Goal: Task Accomplishment & Management: Manage account settings

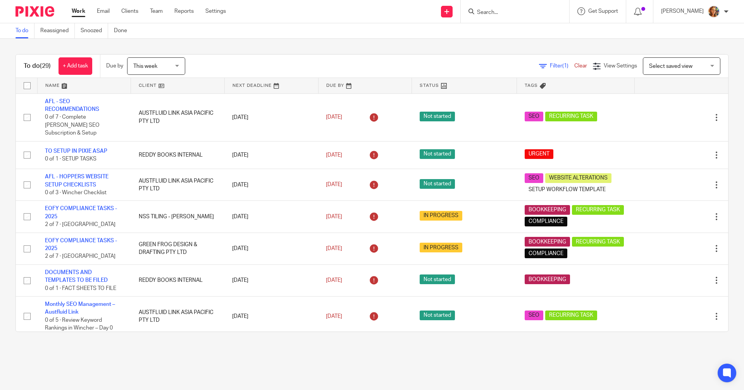
click at [645, 13] on div at bounding box center [639, 11] width 27 height 23
click at [635, 12] on icon at bounding box center [638, 12] width 8 height 8
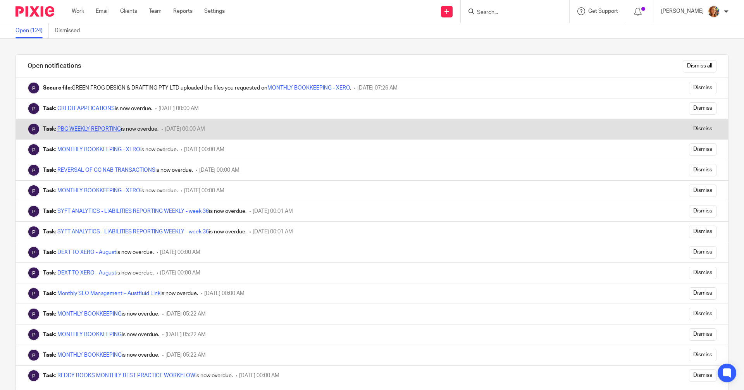
click at [109, 126] on link "PBG WEEKLY REPORTING" at bounding box center [89, 128] width 64 height 5
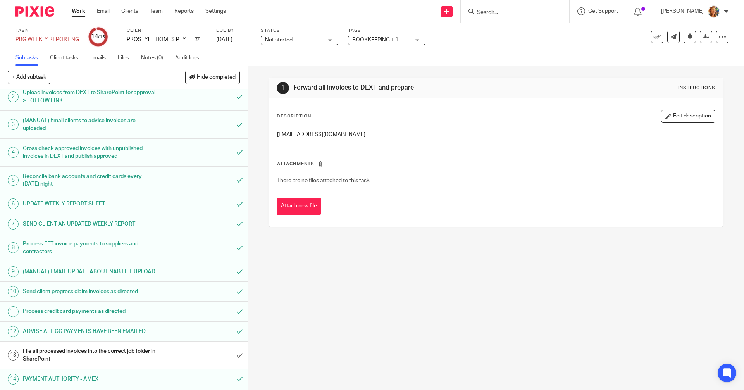
scroll to position [53, 0]
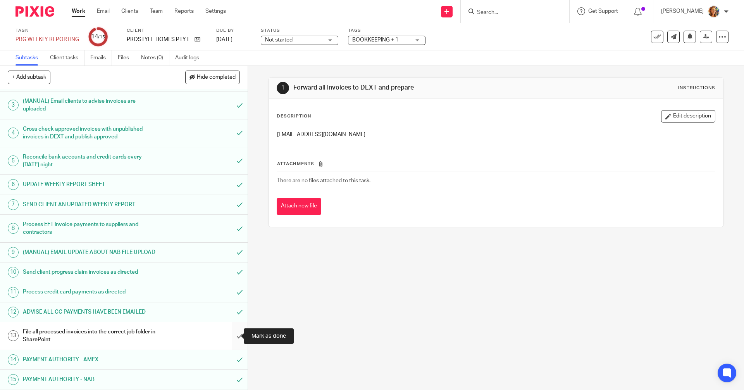
click at [231, 336] on input "submit" at bounding box center [124, 336] width 248 height 28
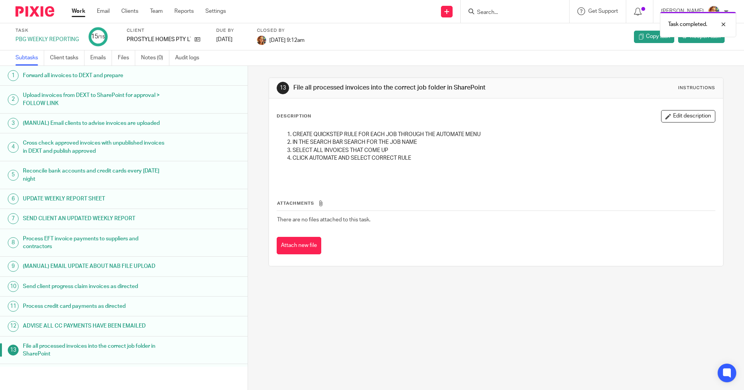
click at [75, 9] on link "Work" at bounding box center [79, 11] width 14 height 8
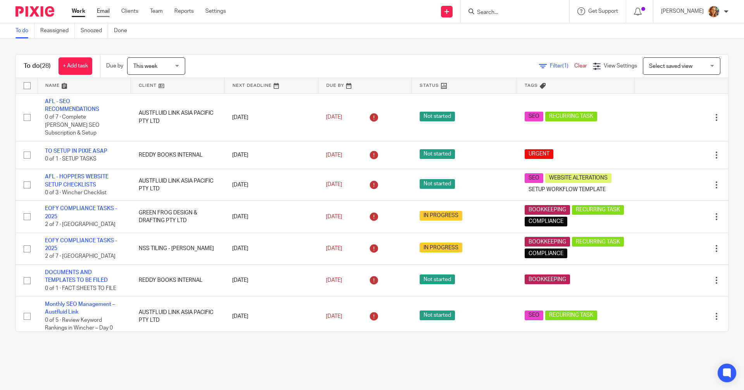
click at [108, 10] on link "Email" at bounding box center [103, 11] width 13 height 8
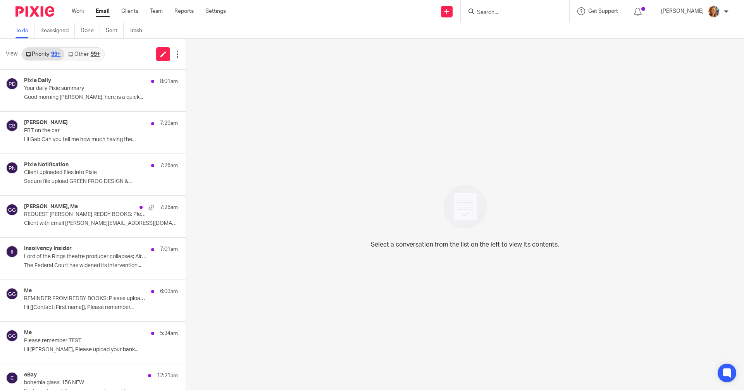
click at [128, 7] on div "Work Email Clients Team Reports Settings Work Email Clients Team Reports Settin…" at bounding box center [151, 11] width 174 height 23
click at [128, 11] on link "Clients" at bounding box center [129, 11] width 17 height 8
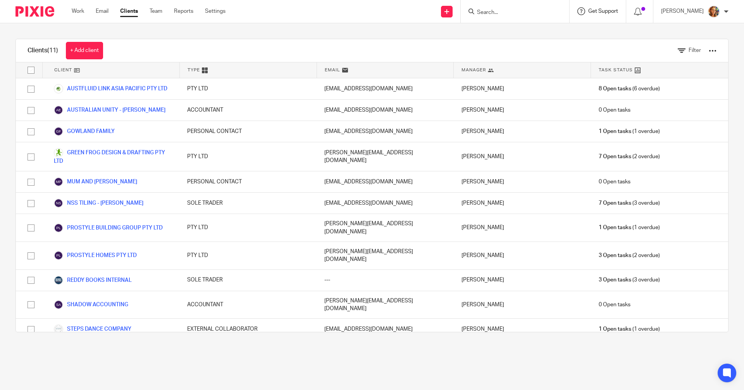
click at [609, 11] on span "Get Support" at bounding box center [603, 11] width 30 height 5
click at [554, 49] on span "Help Documentation" at bounding box center [583, 49] width 65 height 8
click at [602, 17] on div "Get Support Contact Support Help Documentation Access the academy View roadmap" at bounding box center [598, 11] width 57 height 23
click at [584, 71] on span "View roadmap" at bounding box center [575, 73] width 48 height 8
click at [608, 11] on span "Get Support" at bounding box center [603, 11] width 30 height 5
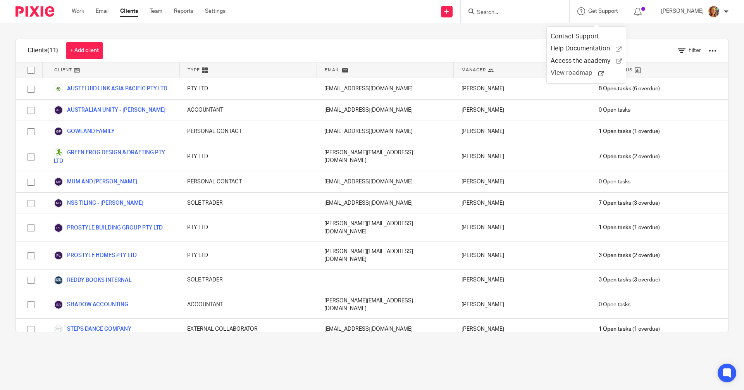
click at [600, 71] on icon at bounding box center [602, 74] width 6 height 6
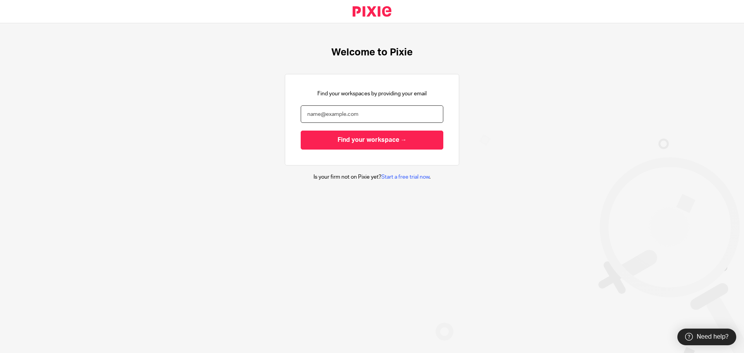
click at [362, 112] on input "email" at bounding box center [372, 113] width 143 height 17
type input "[PERSON_NAME][EMAIL_ADDRESS][DOMAIN_NAME]"
click at [301, 131] on input "Find your workspace →" at bounding box center [372, 140] width 143 height 19
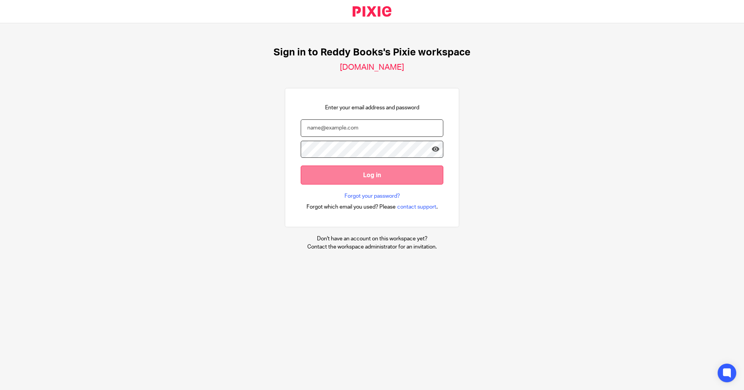
type input "gabrielle@reddybooks.com.au"
click at [390, 178] on input "Log in" at bounding box center [372, 175] width 143 height 19
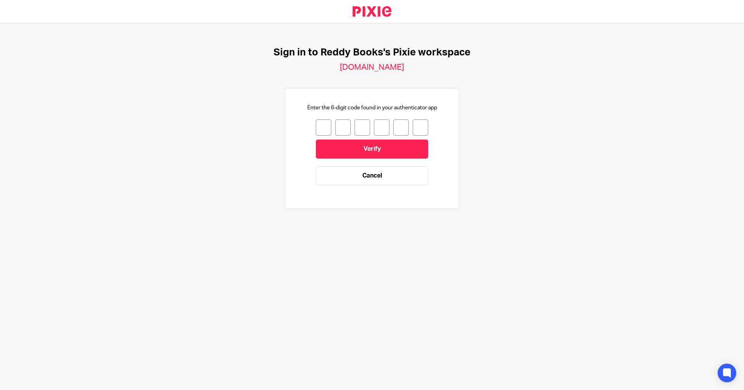
click at [316, 127] on input "number" at bounding box center [324, 127] width 16 height 16
type input "6"
type input "3"
type input "6"
type input "4"
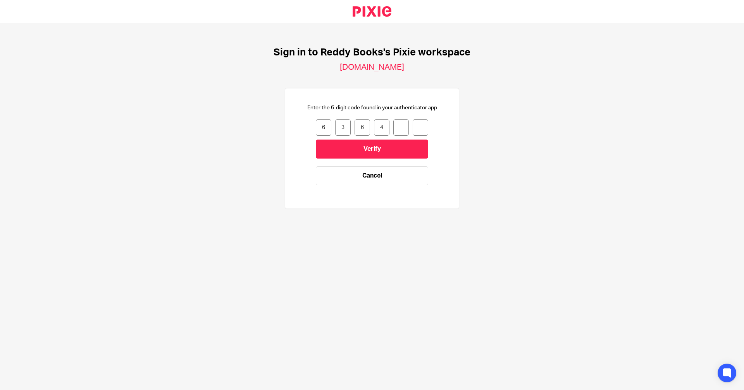
type input "5"
type input "8"
click at [336, 145] on input "Verify" at bounding box center [372, 149] width 112 height 19
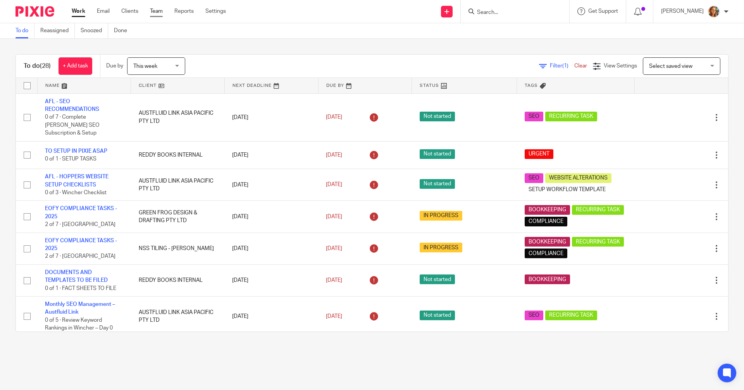
click at [160, 14] on link "Team" at bounding box center [156, 11] width 13 height 8
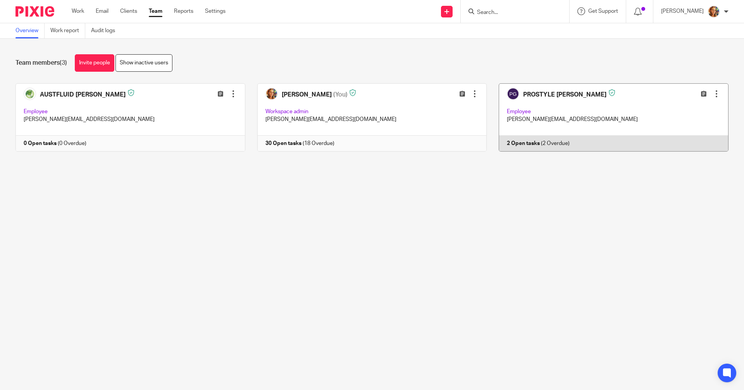
click at [552, 143] on link at bounding box center [608, 117] width 242 height 68
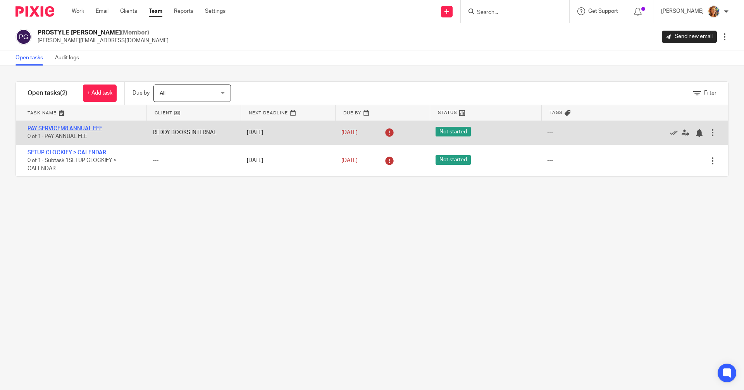
click at [60, 126] on link "PAY SERVICEM8 ANNUAL FEE" at bounding box center [65, 128] width 75 height 5
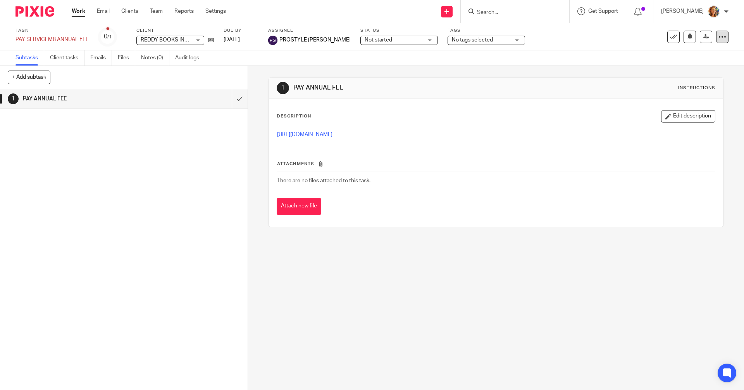
click at [719, 42] on div at bounding box center [722, 37] width 12 height 12
click at [698, 116] on button "Delete" at bounding box center [684, 113] width 67 height 6
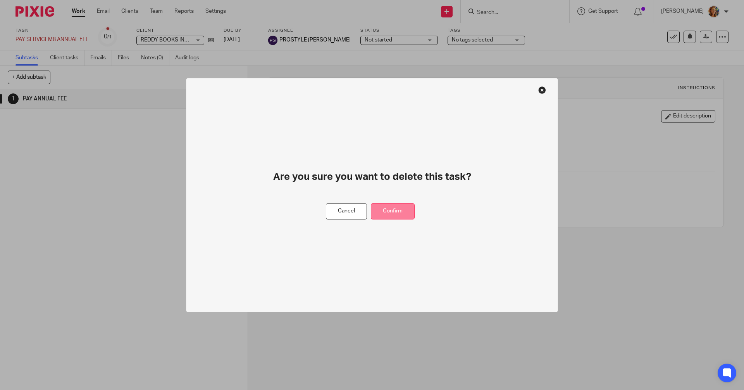
click at [399, 206] on button "Confirm" at bounding box center [393, 211] width 44 height 17
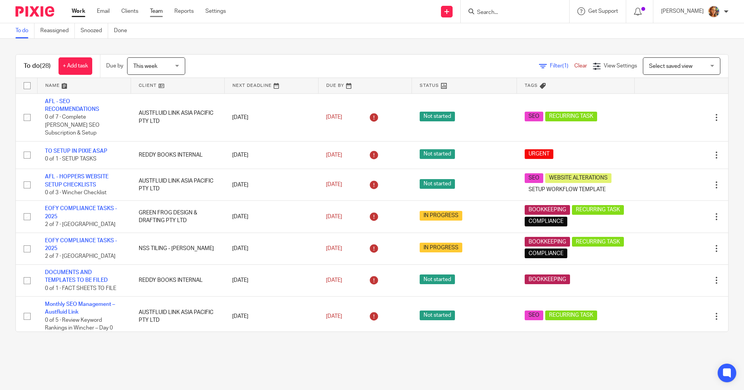
click at [160, 10] on link "Team" at bounding box center [156, 11] width 13 height 8
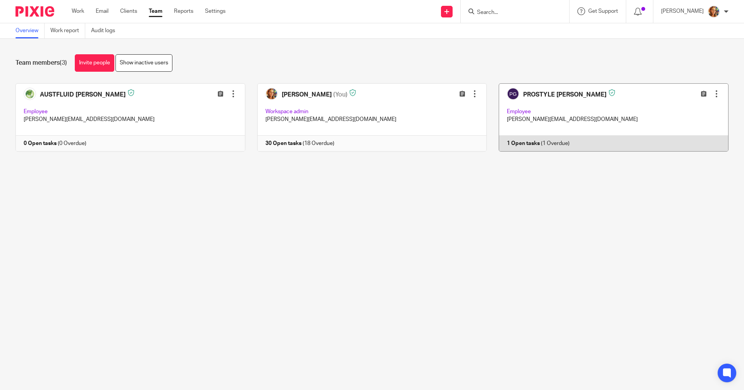
click at [598, 112] on link at bounding box center [608, 117] width 242 height 68
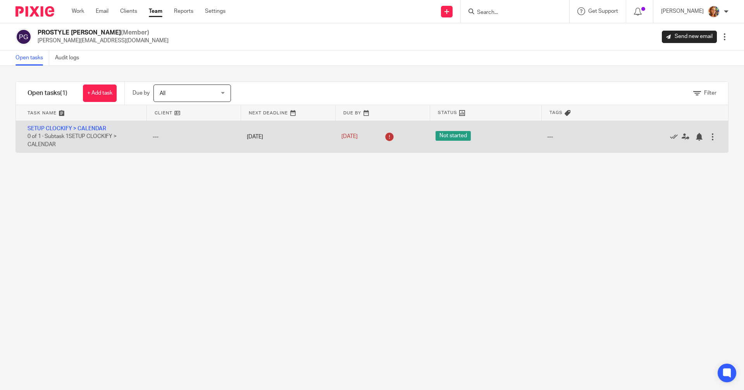
click at [709, 137] on div at bounding box center [713, 137] width 8 height 8
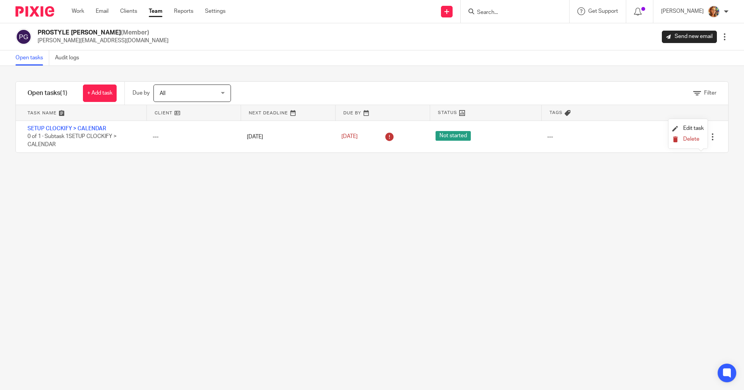
click at [701, 137] on button "Delete" at bounding box center [688, 139] width 31 height 6
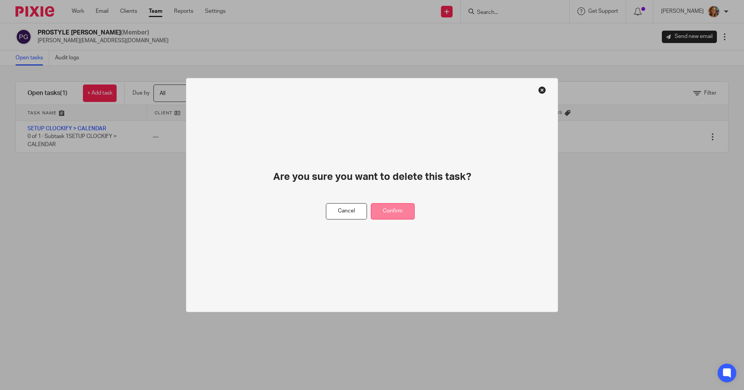
click at [405, 210] on button "Confirm" at bounding box center [393, 211] width 44 height 17
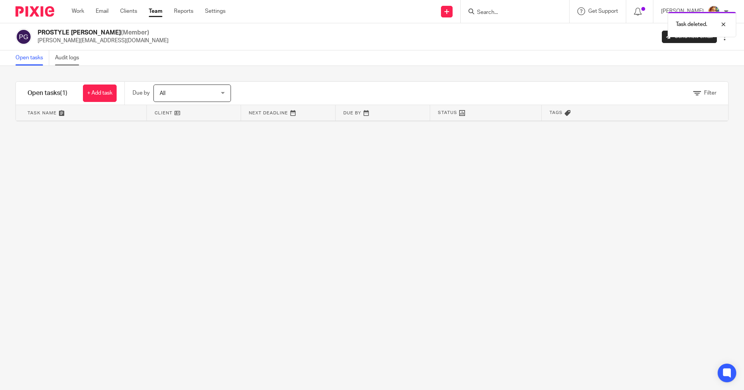
click at [59, 55] on link "Audit logs" at bounding box center [70, 57] width 30 height 15
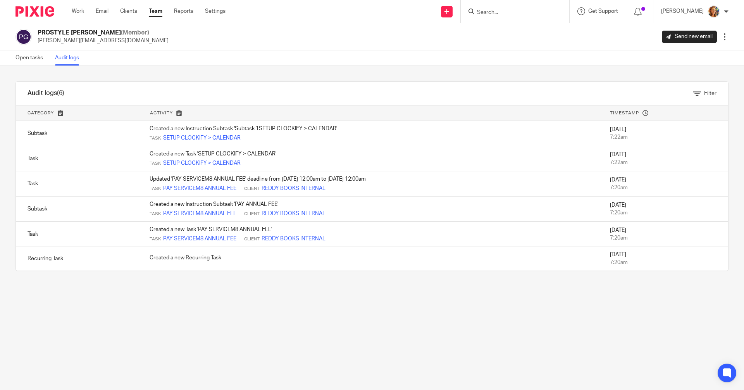
click at [159, 15] on link "Team" at bounding box center [156, 11] width 14 height 8
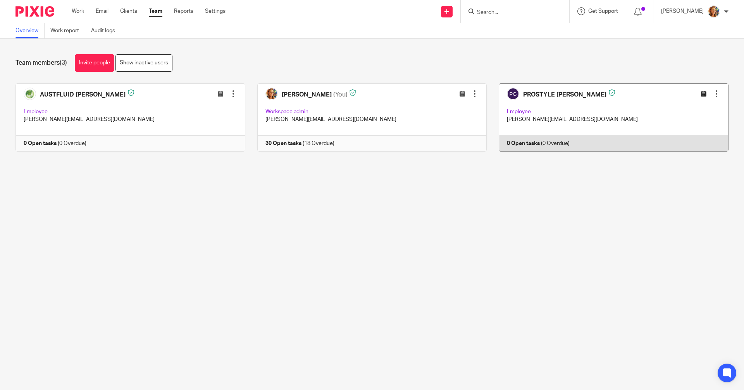
click at [701, 92] on icon at bounding box center [704, 94] width 6 height 6
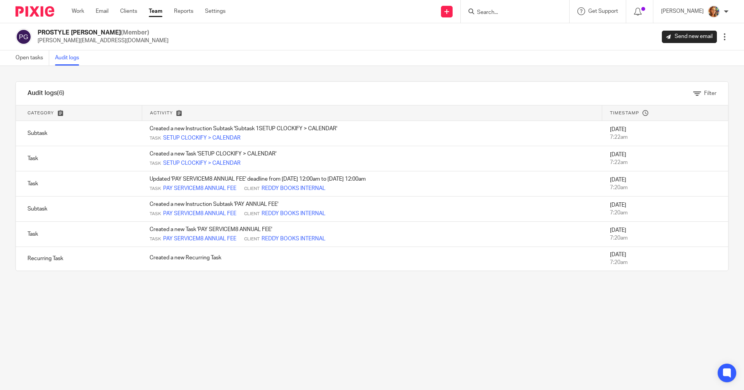
click at [722, 36] on div at bounding box center [725, 37] width 8 height 8
click at [645, 66] on span "Transfer" at bounding box center [652, 67] width 20 height 5
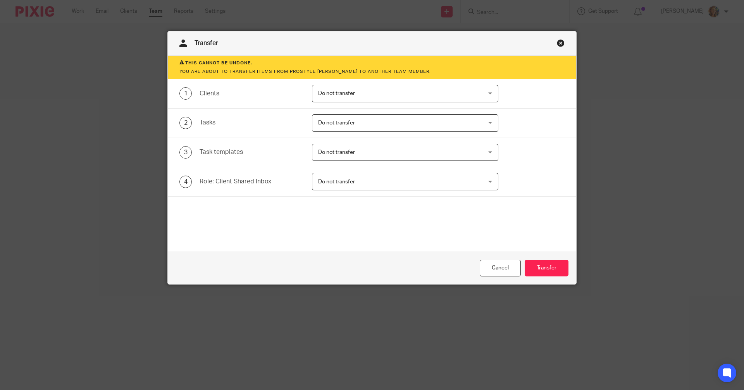
click at [557, 41] on link "Close this dialog window" at bounding box center [561, 44] width 8 height 10
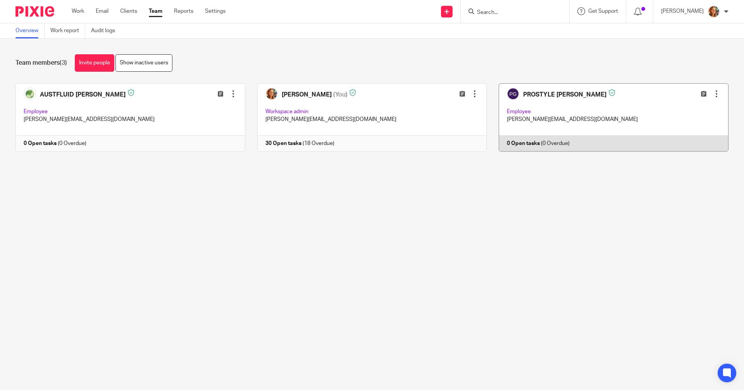
click at [713, 90] on div at bounding box center [717, 94] width 8 height 8
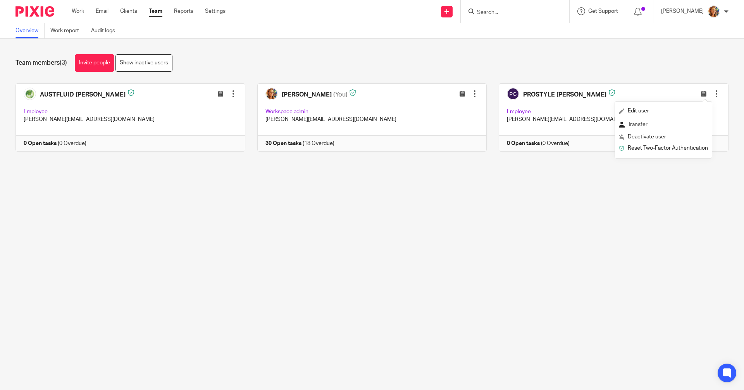
click at [642, 124] on span "Transfer" at bounding box center [638, 124] width 20 height 5
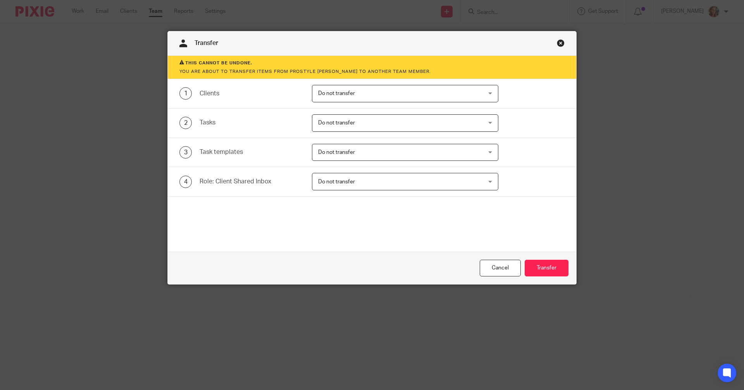
click at [561, 45] on link "Close this dialog window" at bounding box center [561, 44] width 8 height 10
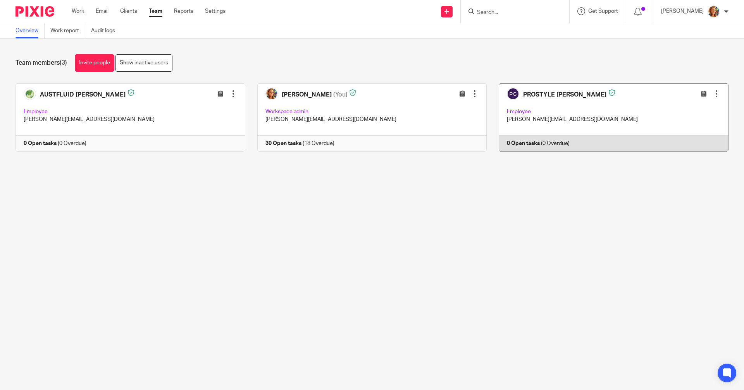
click at [669, 116] on link at bounding box center [608, 117] width 242 height 68
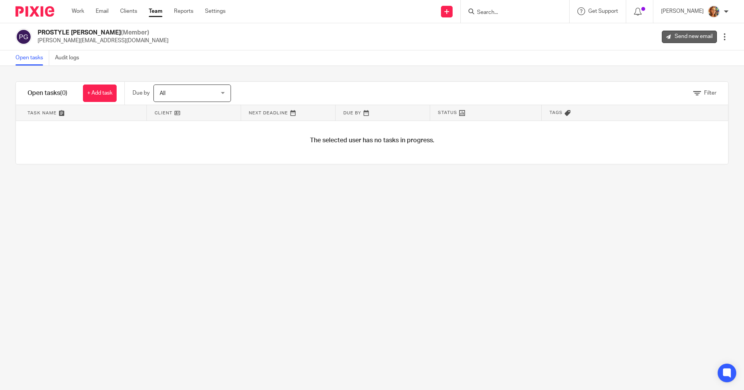
click at [689, 33] on link "Send new email" at bounding box center [689, 37] width 55 height 12
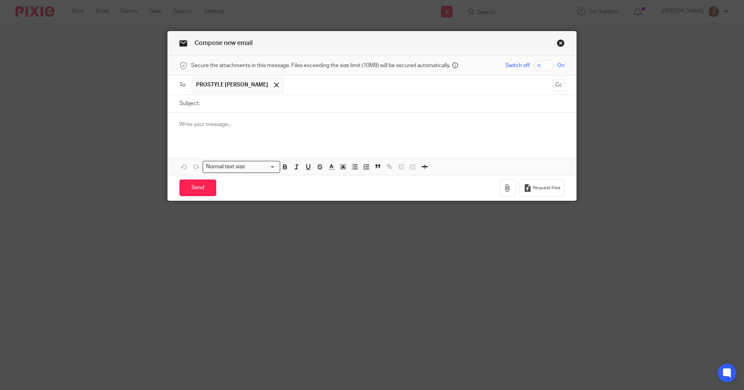
click at [261, 100] on input "Subject:" at bounding box center [384, 103] width 361 height 17
type input "test"
click at [202, 188] on input "Send" at bounding box center [197, 187] width 37 height 17
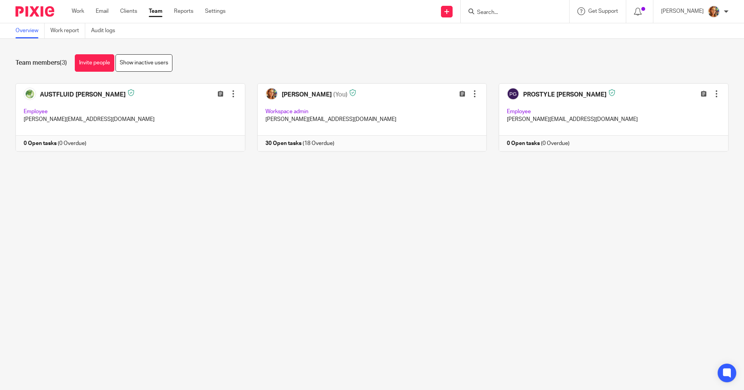
click at [277, 52] on div "Team members (3) Invite people Show inactive users Invite team members Add invi…" at bounding box center [372, 109] width 744 height 140
click at [123, 8] on link "Clients" at bounding box center [128, 11] width 17 height 8
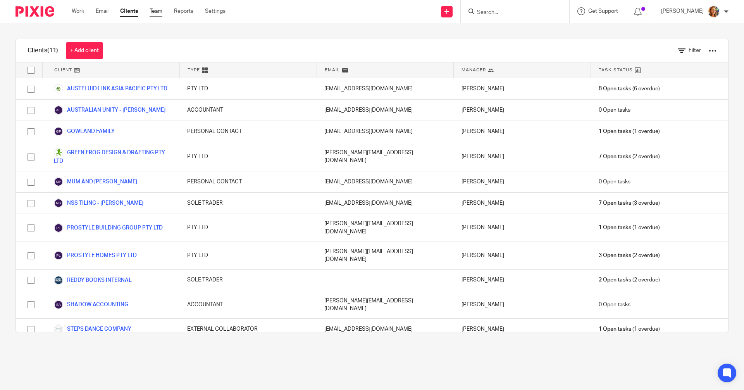
click at [162, 10] on link "Team" at bounding box center [156, 11] width 13 height 8
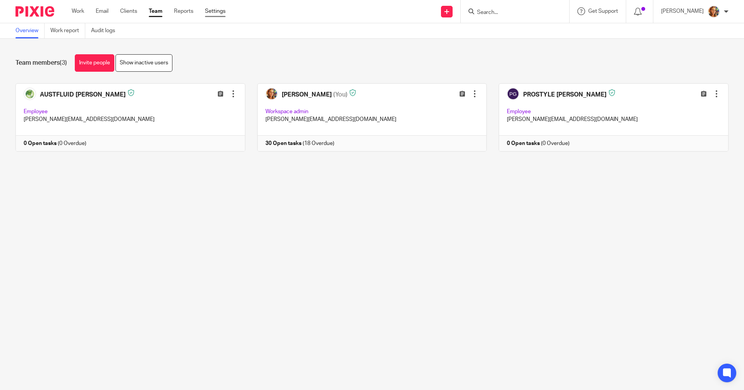
click at [214, 10] on link "Settings" at bounding box center [215, 11] width 21 height 8
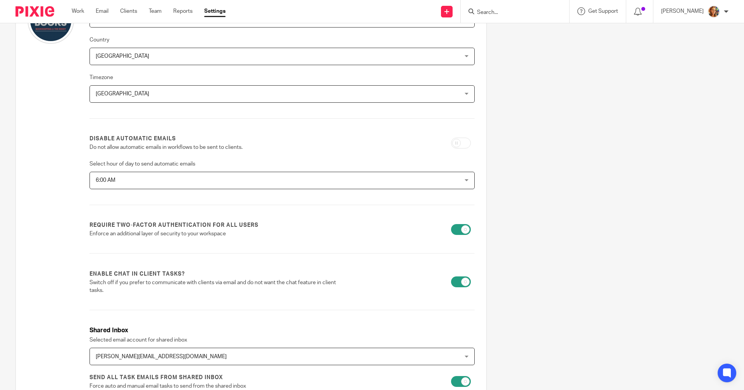
scroll to position [155, 0]
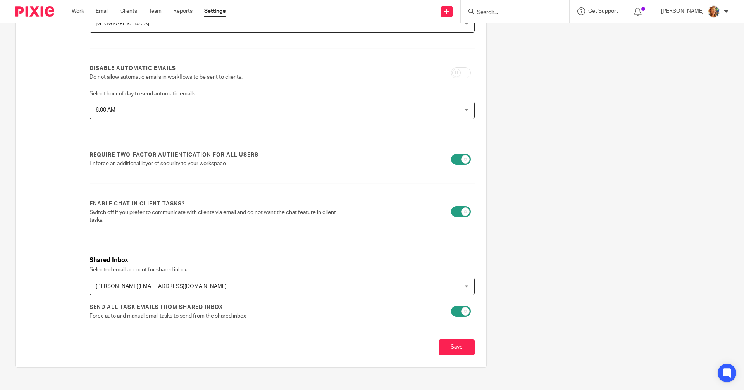
click at [236, 281] on span "[PERSON_NAME][EMAIL_ADDRESS][DOMAIN_NAME]" at bounding box center [247, 286] width 303 height 16
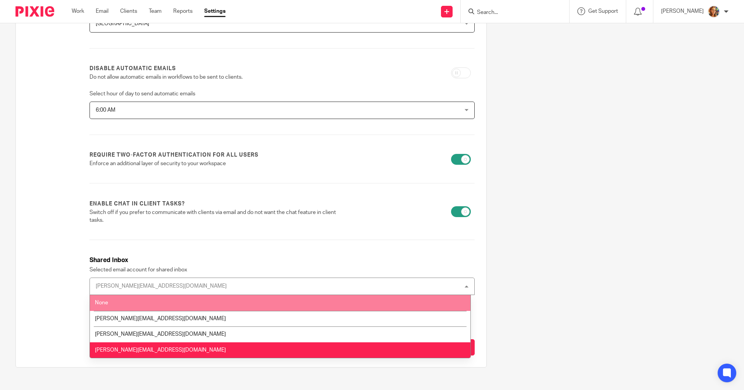
click at [131, 303] on li "None" at bounding box center [280, 303] width 381 height 16
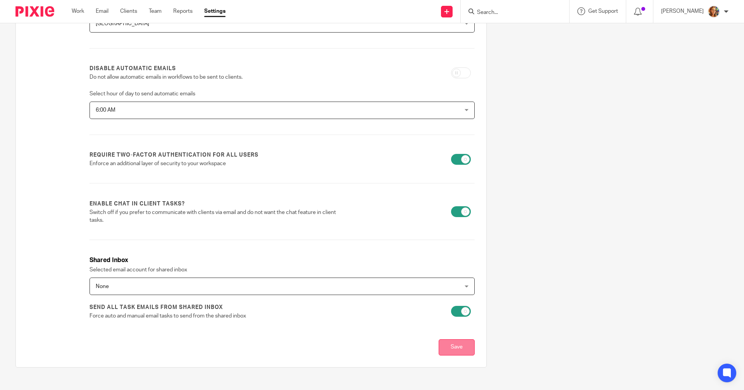
click at [446, 343] on input "Save" at bounding box center [457, 347] width 36 height 17
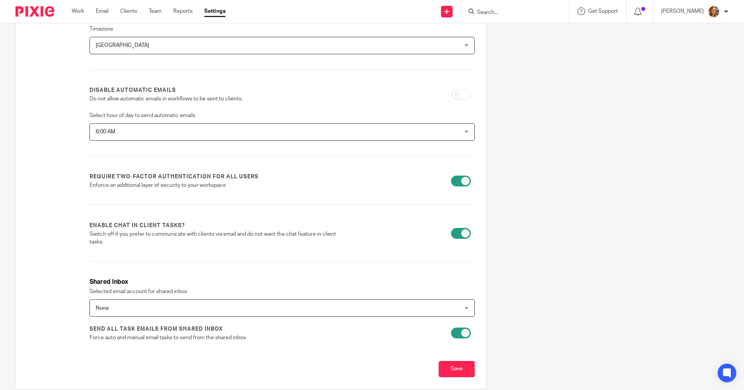
scroll to position [121, 0]
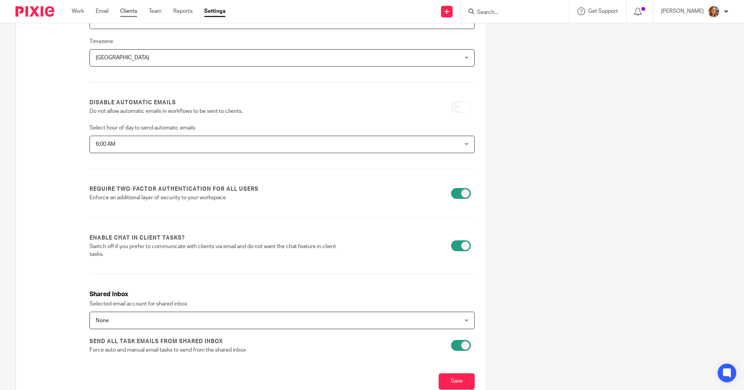
click at [133, 11] on link "Clients" at bounding box center [128, 11] width 17 height 8
click at [171, 12] on ul "Work Email Clients Team Reports Settings" at bounding box center [155, 11] width 166 height 8
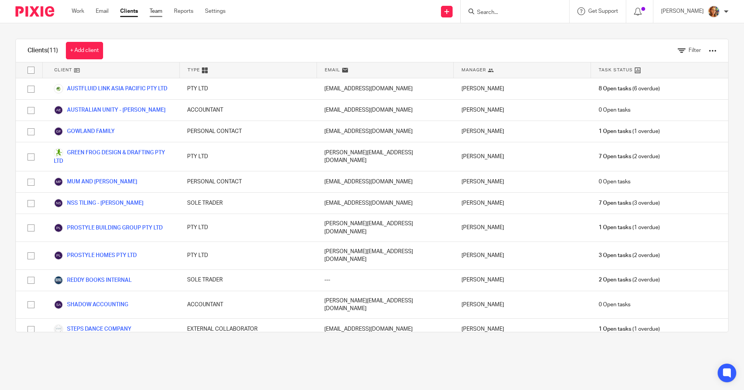
click at [159, 13] on link "Team" at bounding box center [156, 11] width 13 height 8
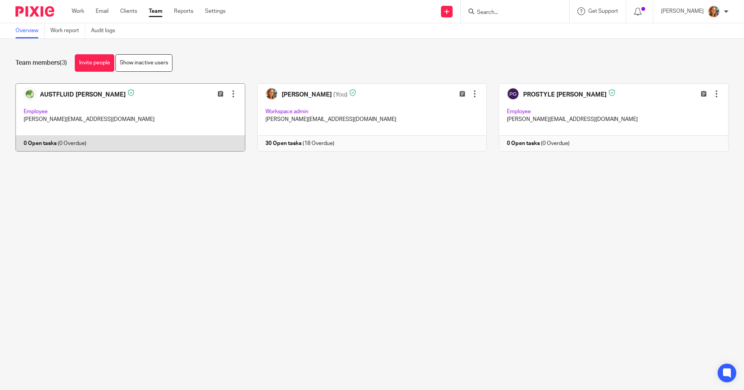
click at [229, 95] on div at bounding box center [233, 94] width 8 height 8
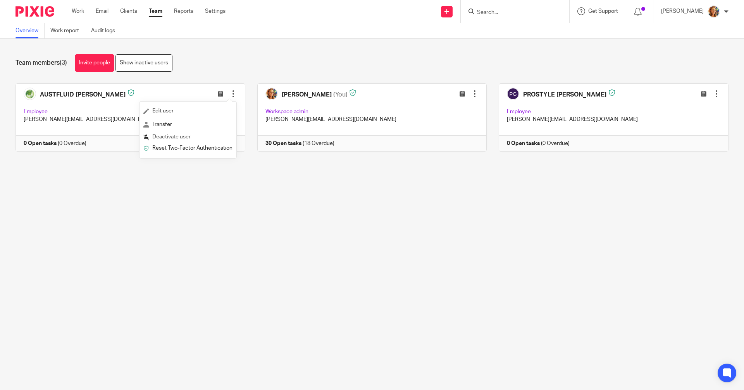
click at [189, 137] on span "Deactivate user" at bounding box center [171, 136] width 38 height 5
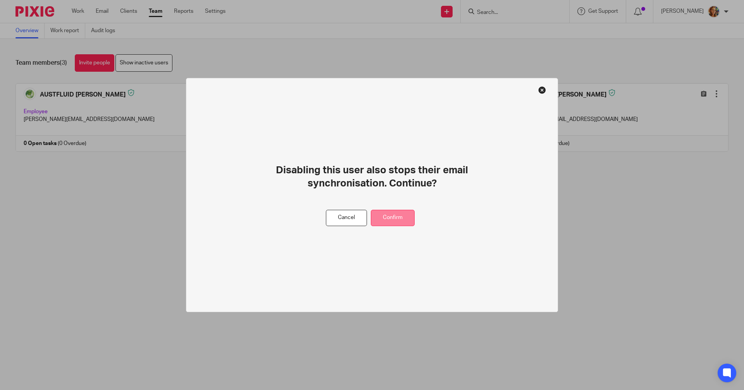
click at [374, 216] on button "Confirm" at bounding box center [393, 218] width 44 height 17
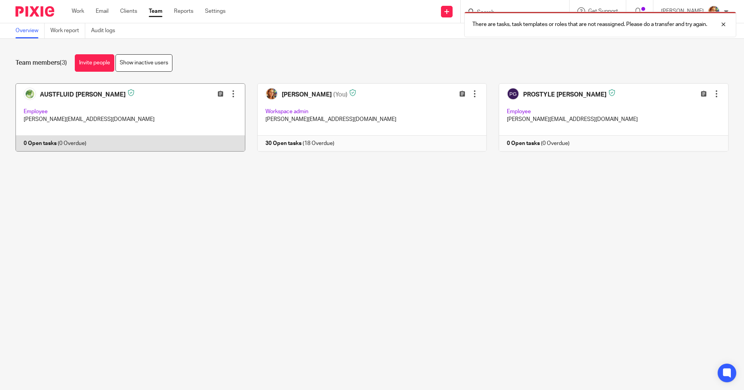
click at [87, 93] on link at bounding box center [124, 117] width 242 height 68
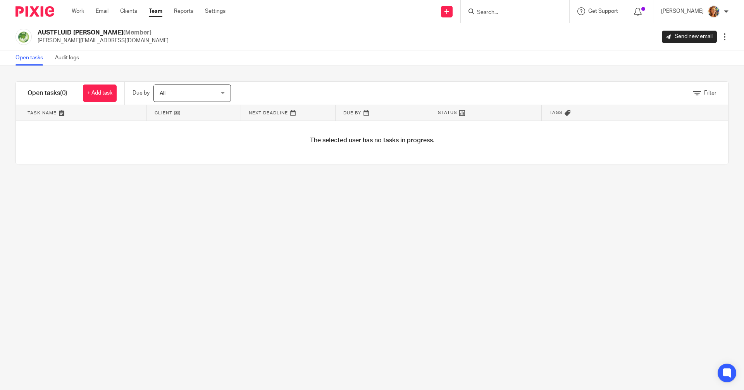
click at [636, 10] on icon at bounding box center [638, 12] width 8 height 8
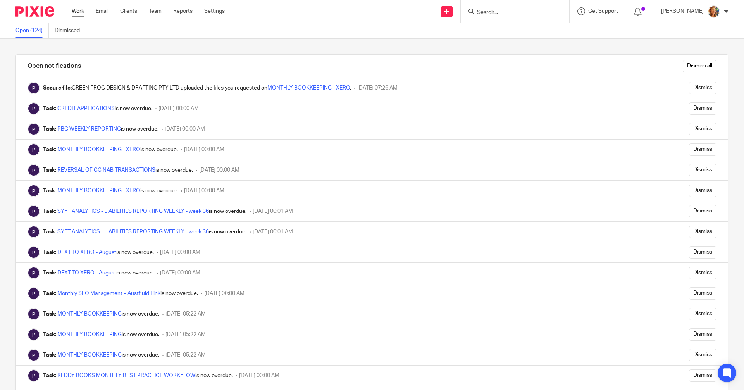
click at [74, 9] on link "Work" at bounding box center [78, 11] width 12 height 8
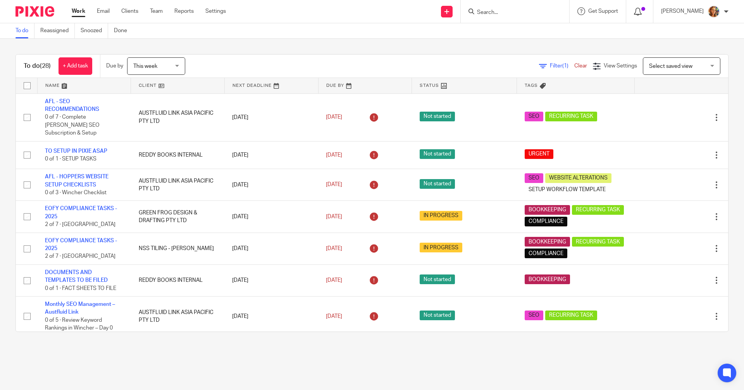
click at [640, 7] on div at bounding box center [639, 11] width 11 height 9
